Goal: Information Seeking & Learning: Learn about a topic

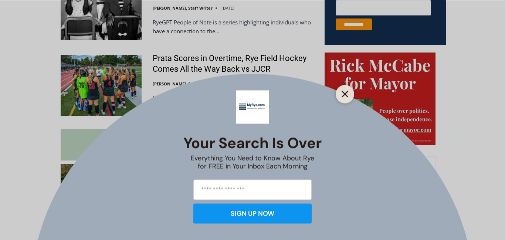
click at [345, 95] on icon "Close" at bounding box center [345, 94] width 7 height 7
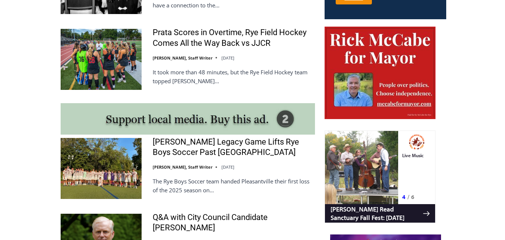
scroll to position [579, 0]
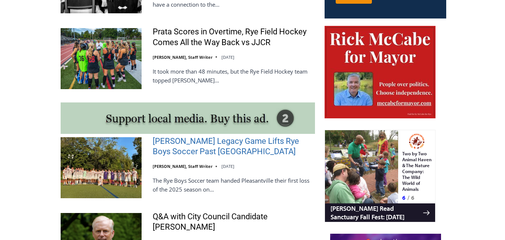
click at [210, 136] on link "[PERSON_NAME] Legacy Game Lifts Rye Boys Soccer Past [GEOGRAPHIC_DATA]" at bounding box center [234, 146] width 162 height 21
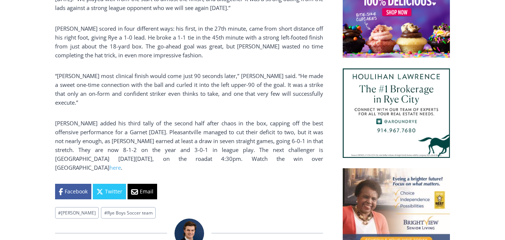
scroll to position [618, 0]
